Goal: Task Accomplishment & Management: Manage account settings

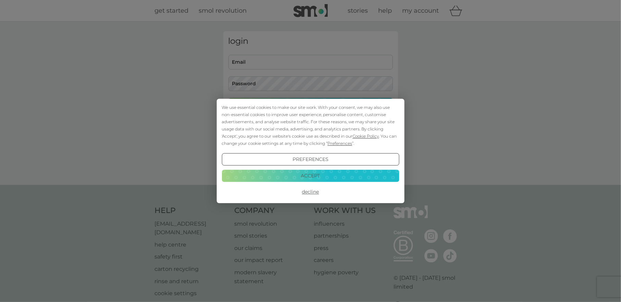
type input "[EMAIL_ADDRESS][DOMAIN_NAME]"
click at [329, 108] on div "We use essential cookies to make our site work. With your consent, we may also …" at bounding box center [310, 125] width 177 height 43
click at [309, 190] on button "Decline" at bounding box center [310, 192] width 177 height 12
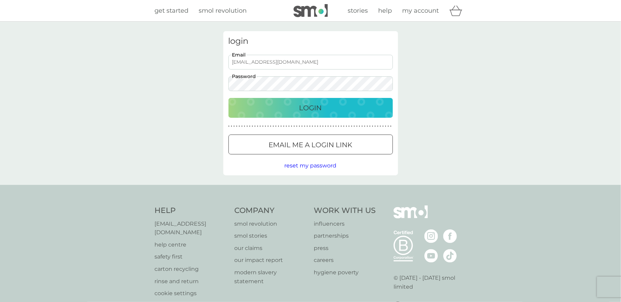
click at [337, 108] on div "Login" at bounding box center [310, 107] width 151 height 11
type input "[EMAIL_ADDRESS][DOMAIN_NAME]"
click at [344, 110] on div "Login" at bounding box center [310, 107] width 151 height 11
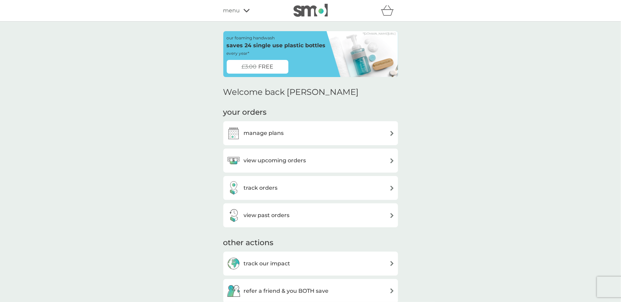
scroll to position [60, 0]
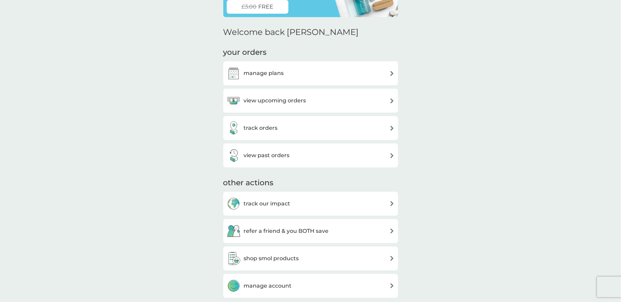
click at [316, 162] on div "view past orders" at bounding box center [310, 156] width 175 height 24
click at [389, 153] on img at bounding box center [391, 155] width 5 height 5
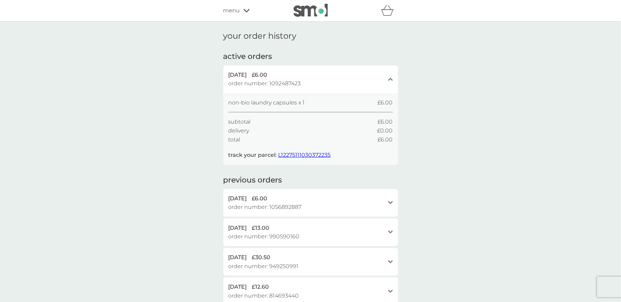
click at [298, 156] on span "L12275111030372235" at bounding box center [305, 155] width 52 height 7
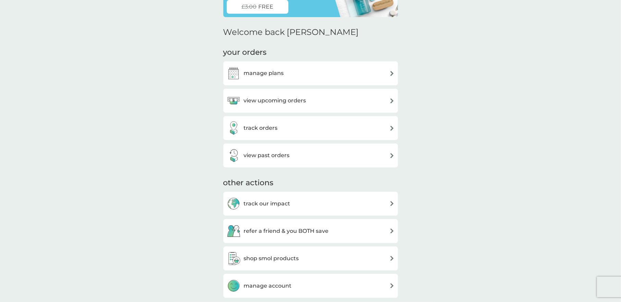
scroll to position [13, 0]
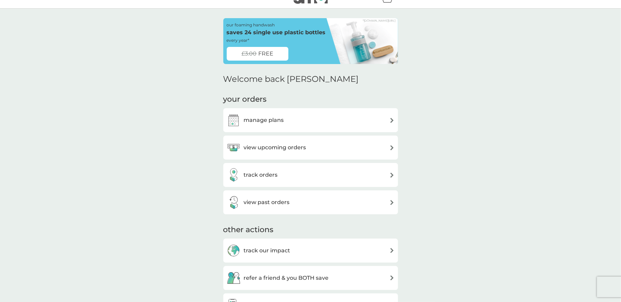
click at [294, 173] on div "track orders" at bounding box center [311, 175] width 168 height 14
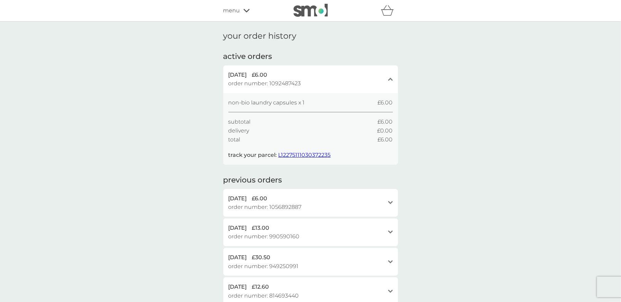
click at [391, 78] on icon at bounding box center [390, 79] width 5 height 3
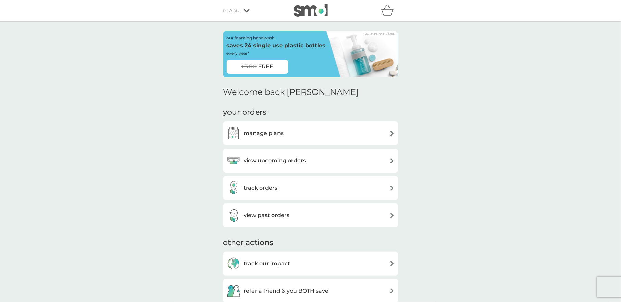
scroll to position [13, 0]
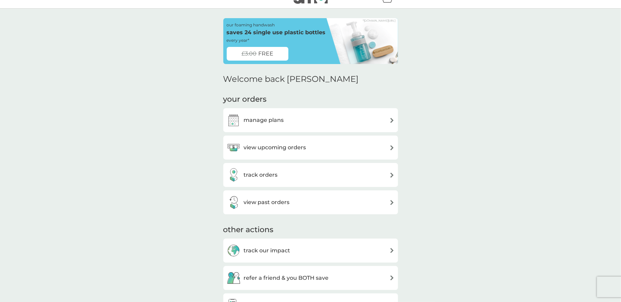
click at [280, 122] on h3 "manage plans" at bounding box center [264, 120] width 40 height 9
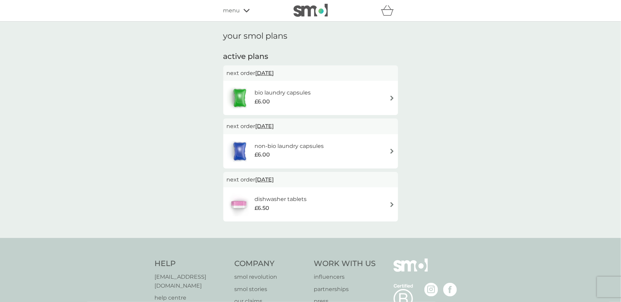
click at [270, 149] on h6 "non-bio laundry capsules" at bounding box center [289, 146] width 69 height 9
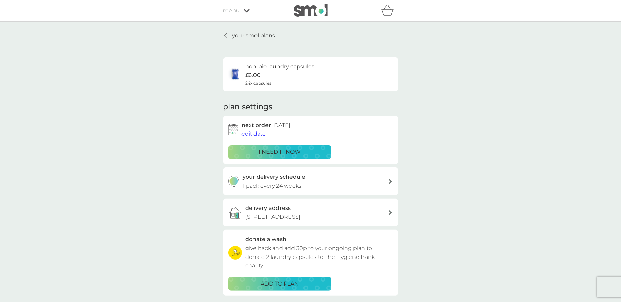
click at [301, 217] on p "3 Bro Arth, Pennant, Llanon, SY23 5JJ" at bounding box center [273, 217] width 55 height 9
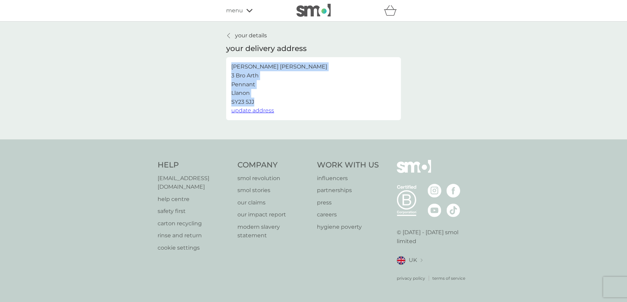
drag, startPoint x: 258, startPoint y: 104, endPoint x: 232, endPoint y: 66, distance: 46.0
click at [232, 66] on p "Anna Thomas 3 Bro Arth Pennant Llanon SY23 5JJ" at bounding box center [279, 84] width 96 height 44
copy p "Anna Thomas 3 Bro Arth Pennant Llanon SY23 5JJ"
